Goal: Task Accomplishment & Management: Use online tool/utility

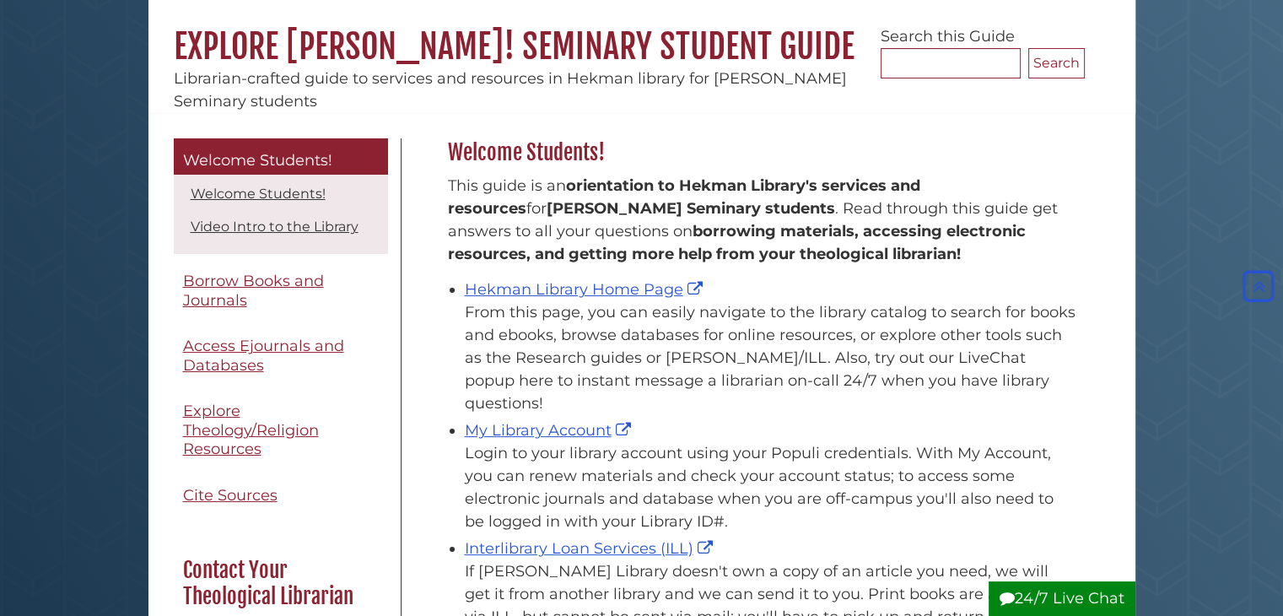
scroll to position [100, 0]
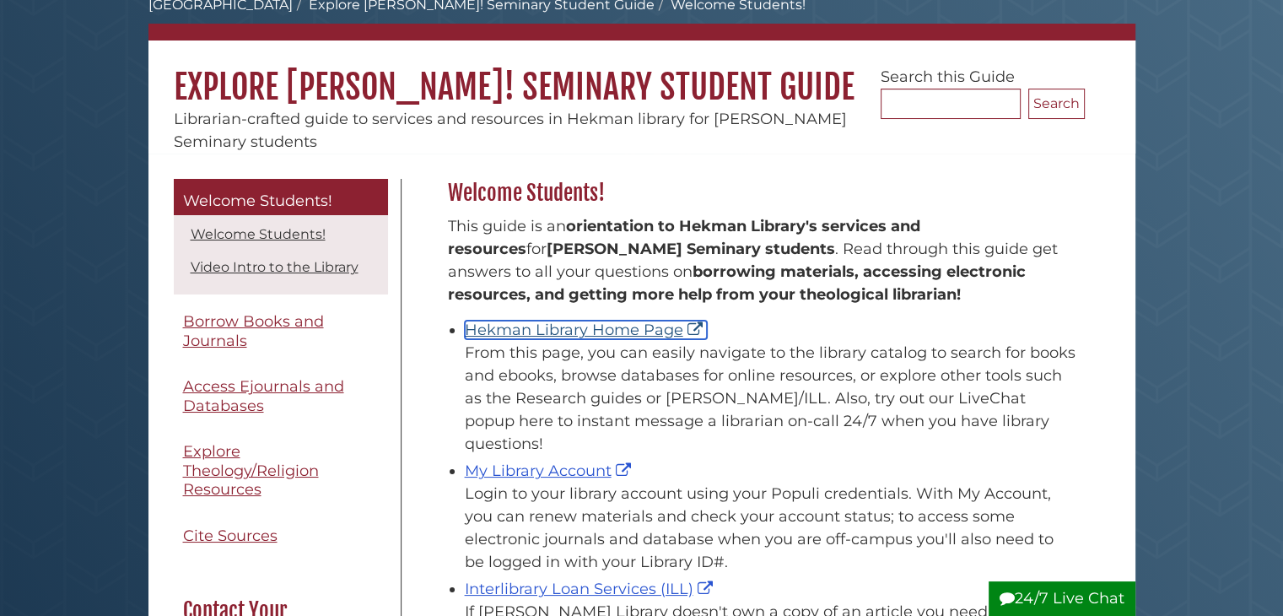
click at [638, 331] on link "Hekman Library Home Page" at bounding box center [586, 330] width 242 height 19
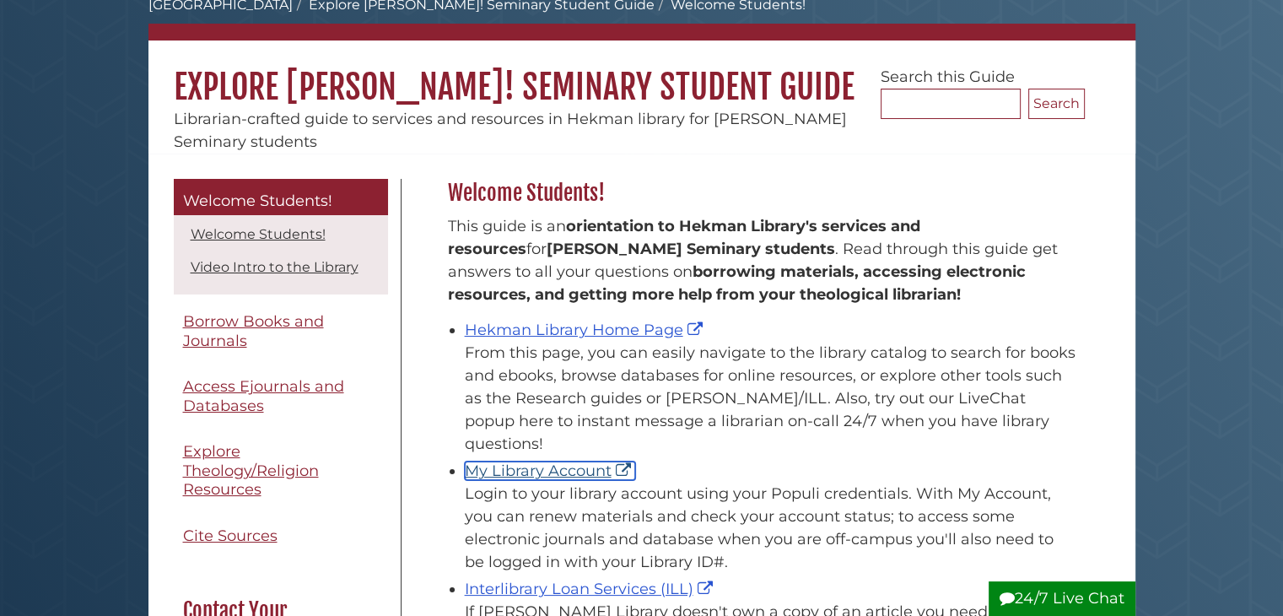
click at [505, 461] on link "My Library Account" at bounding box center [550, 470] width 170 height 19
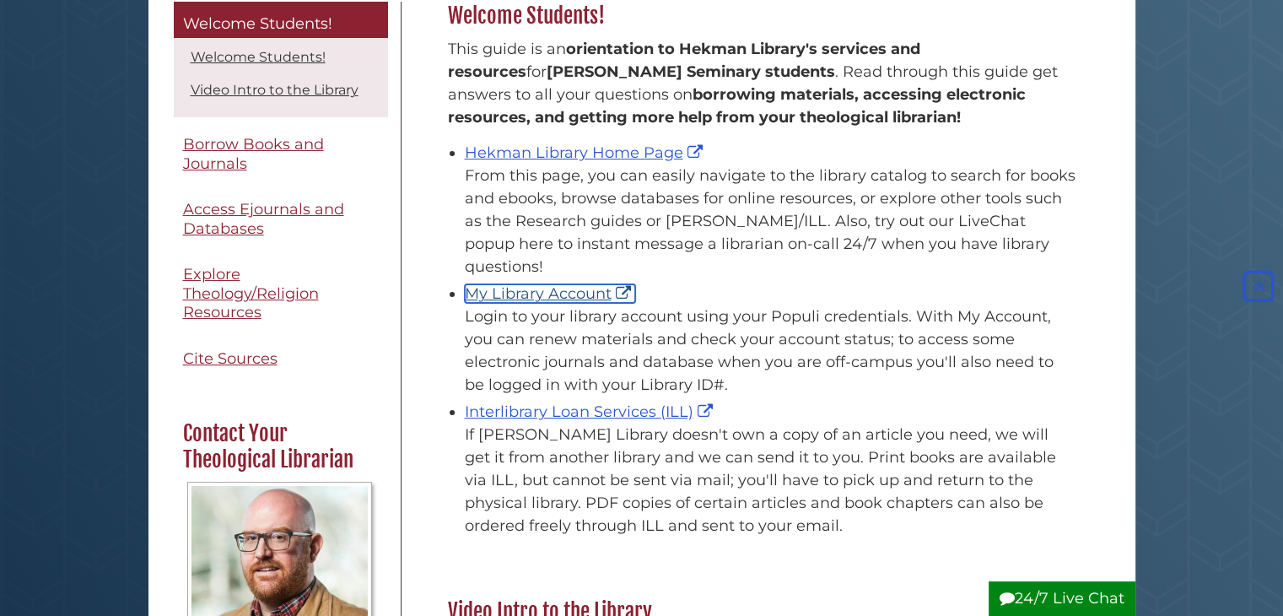
scroll to position [280, 0]
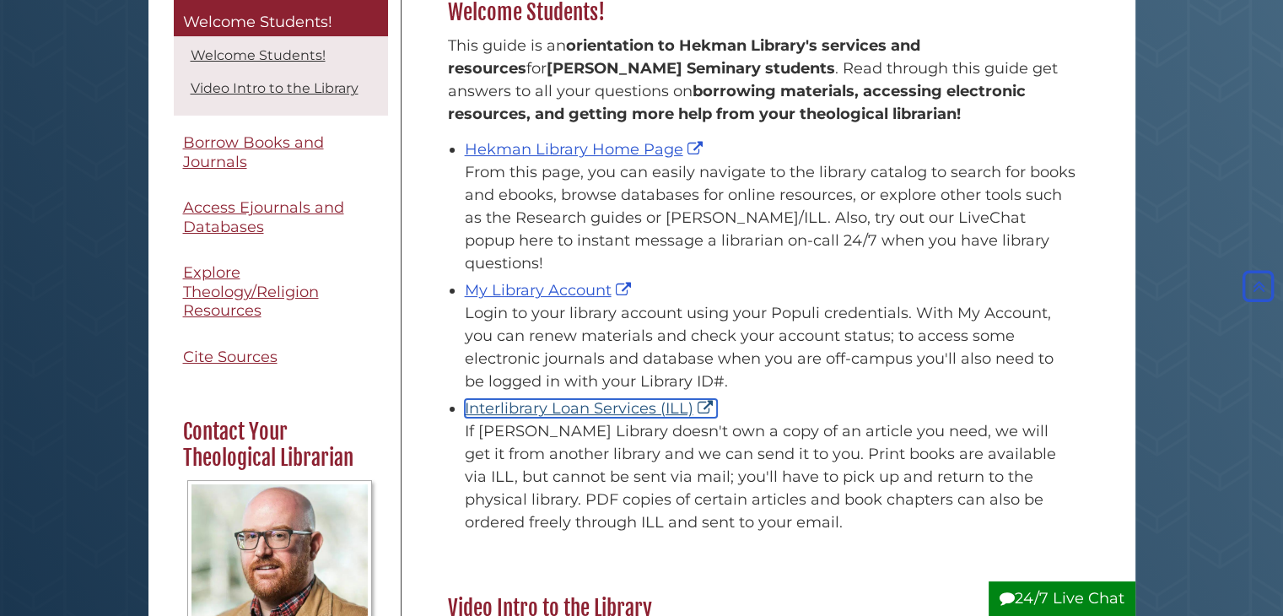
click at [570, 399] on link "Interlibrary Loan Services (ILL)" at bounding box center [591, 408] width 252 height 19
click at [557, 399] on link "Interlibrary Loan Services (ILL)" at bounding box center [591, 408] width 252 height 19
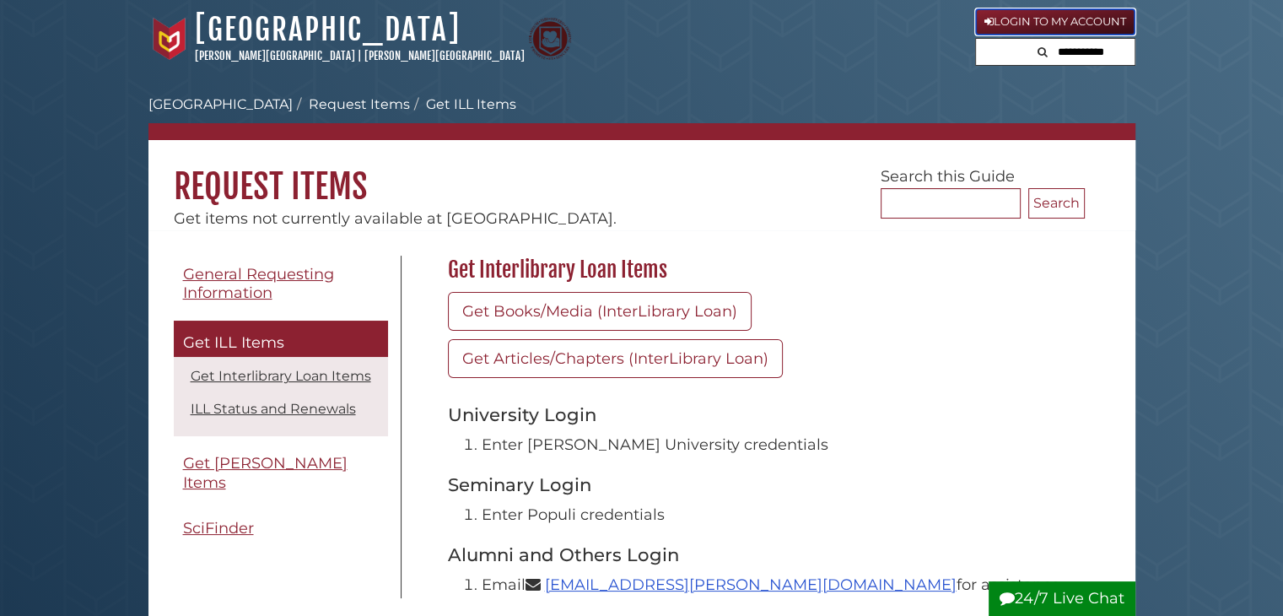
click at [1111, 20] on link "Login to My Account" at bounding box center [1055, 21] width 160 height 27
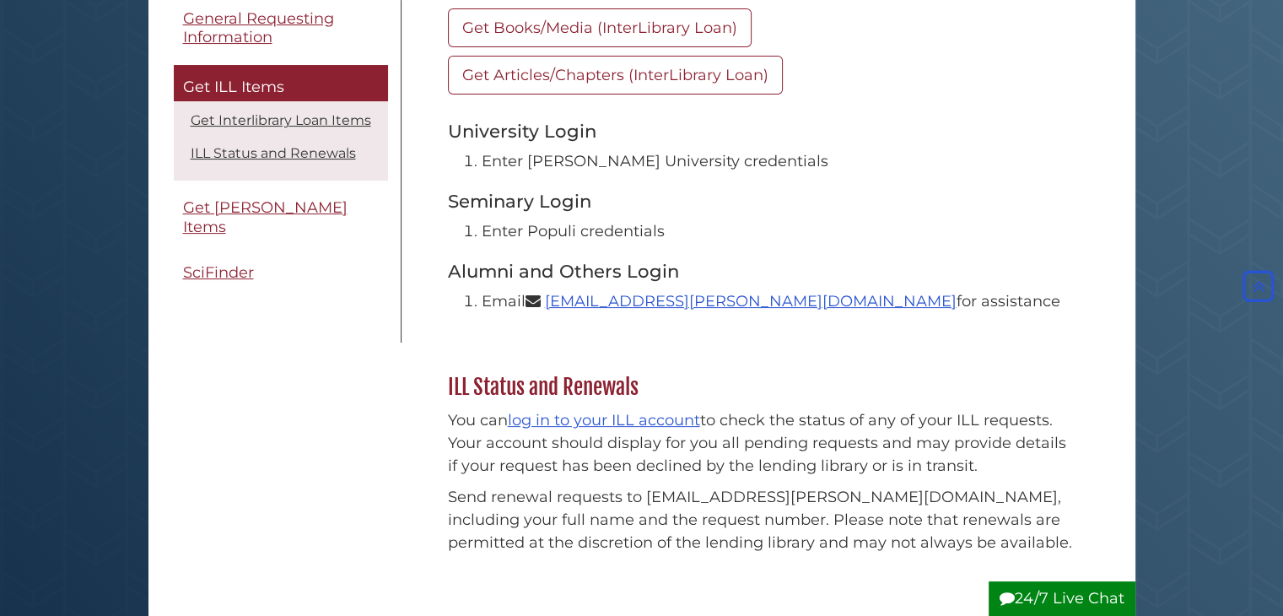
scroll to position [287, 0]
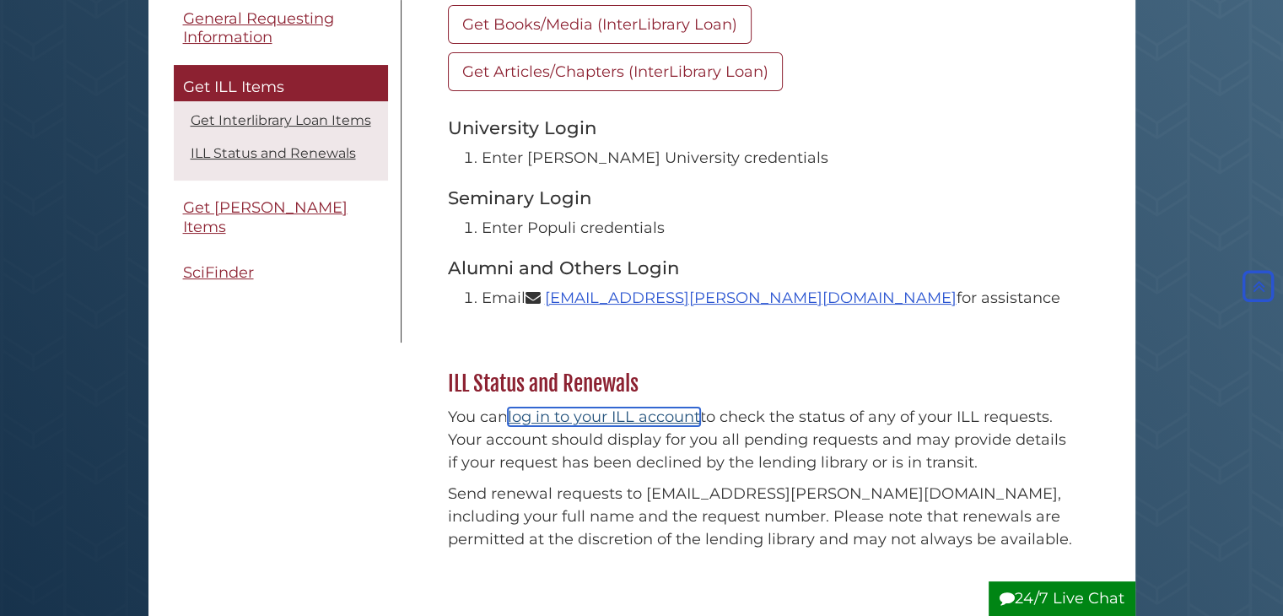
click at [663, 412] on link "log in to your ILL account" at bounding box center [604, 416] width 192 height 19
